Goal: Task Accomplishment & Management: Use online tool/utility

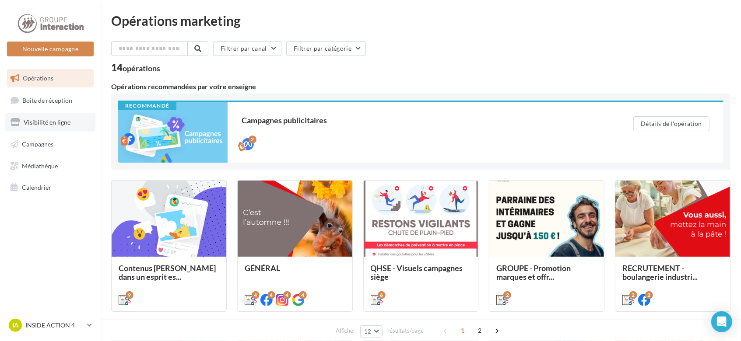
click at [47, 123] on span "Visibilité en ligne" at bounding box center [47, 122] width 47 height 7
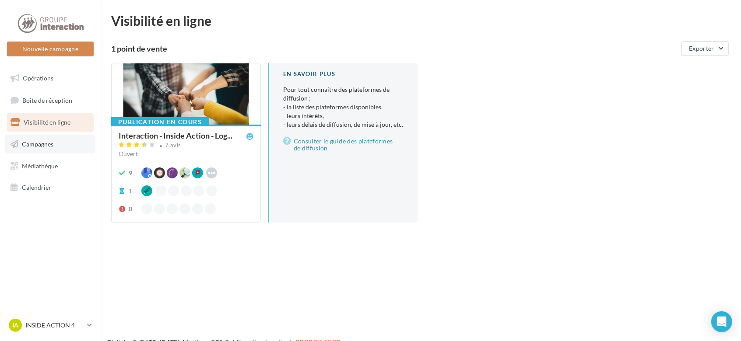
click at [68, 144] on link "Campagnes" at bounding box center [50, 144] width 90 height 18
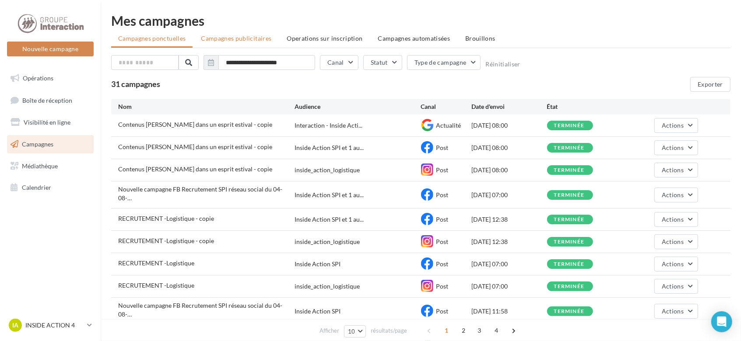
click at [257, 39] on span "Campagnes publicitaires" at bounding box center [236, 38] width 70 height 7
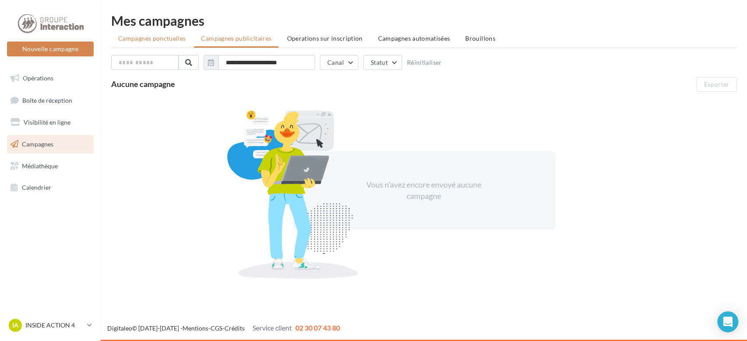
click at [181, 39] on span "Campagnes ponctuelles" at bounding box center [151, 38] width 67 height 7
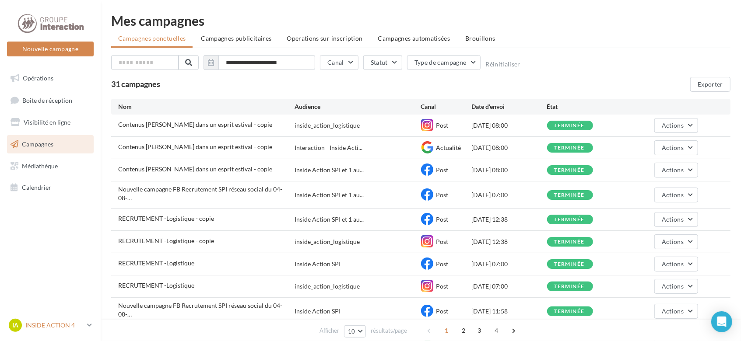
click at [90, 324] on icon at bounding box center [89, 325] width 5 height 7
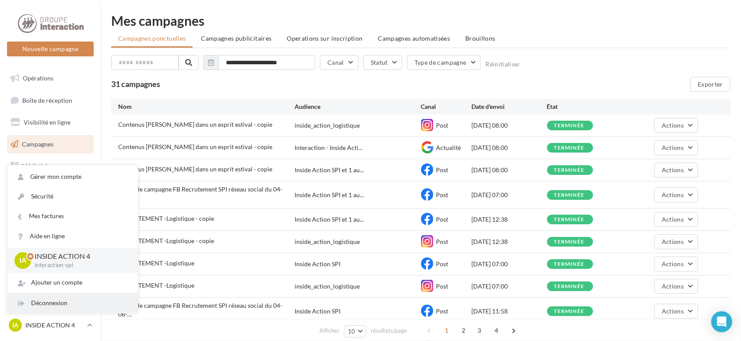
click at [74, 305] on div "Déconnexion" at bounding box center [72, 304] width 130 height 20
